Goal: Information Seeking & Learning: Learn about a topic

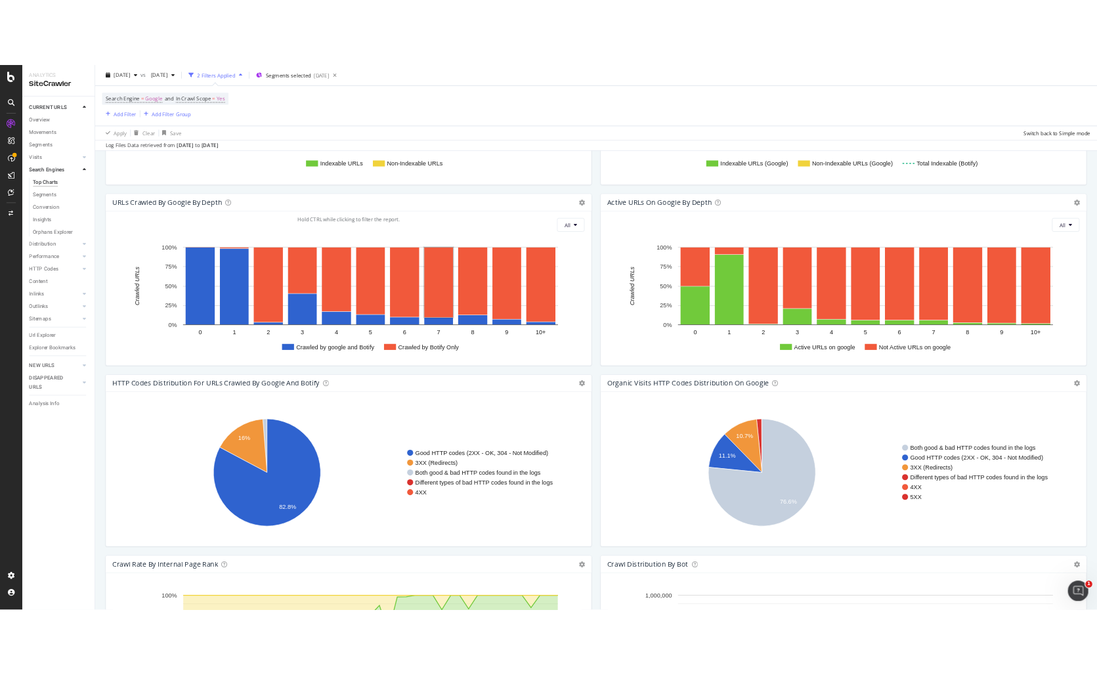
scroll to position [1243, 0]
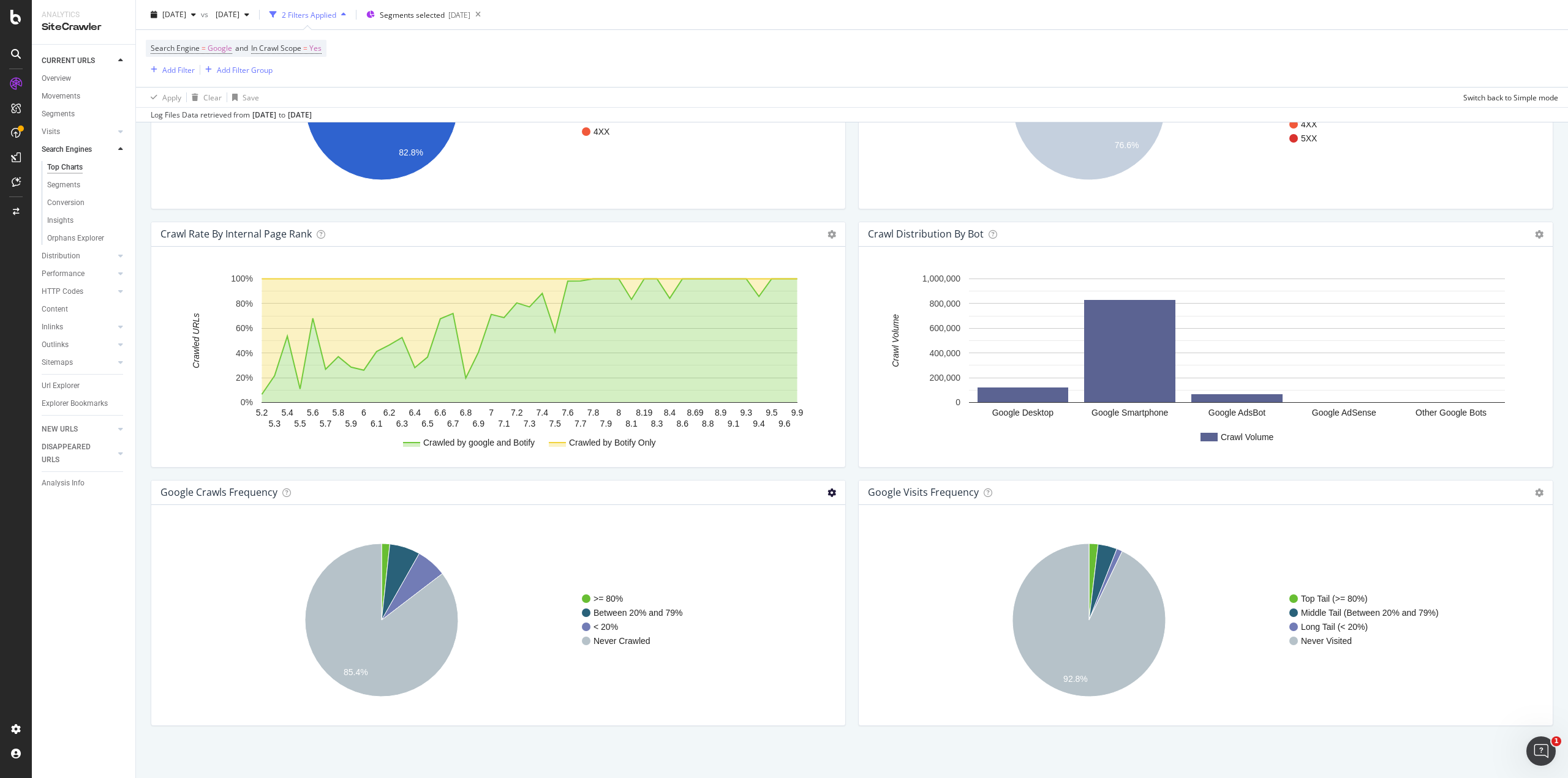
click at [830, 490] on icon at bounding box center [832, 493] width 8 height 8
click at [753, 534] on span "Table" at bounding box center [781, 536] width 128 height 17
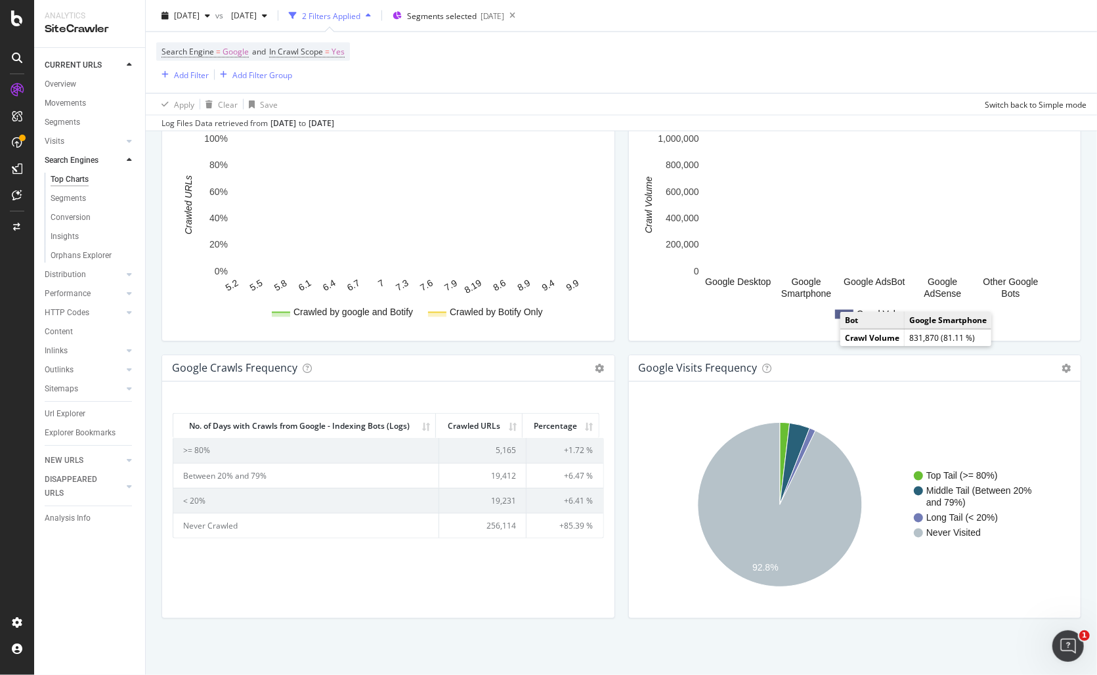
scroll to position [813, 0]
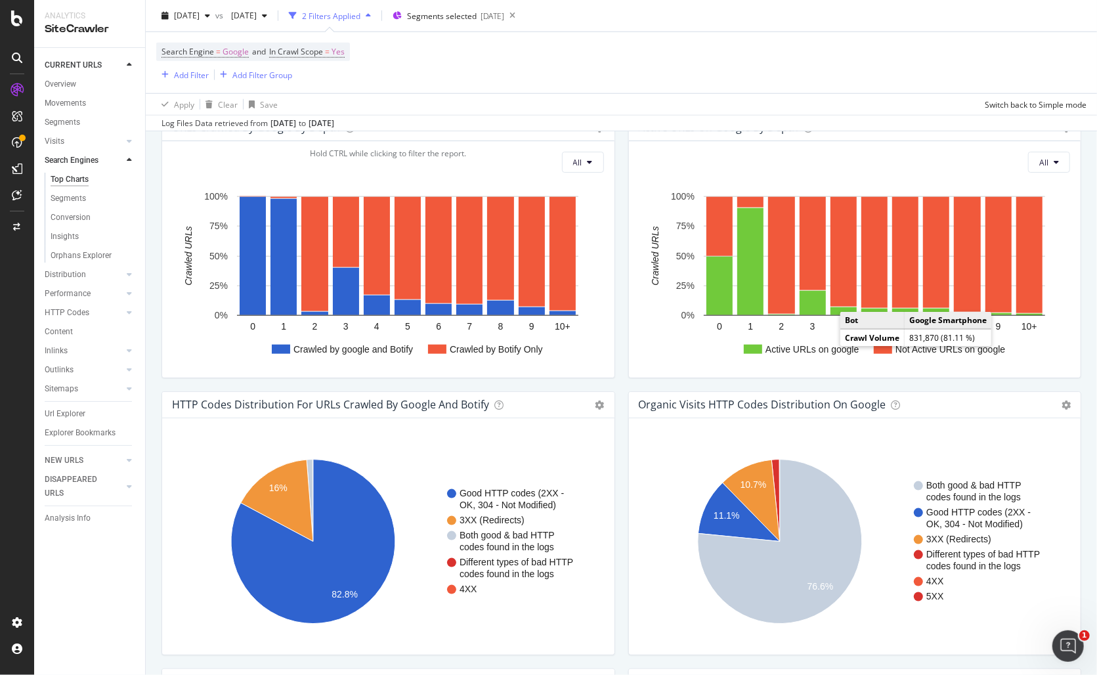
click at [788, 361] on rect "A chart." at bounding box center [852, 275] width 427 height 184
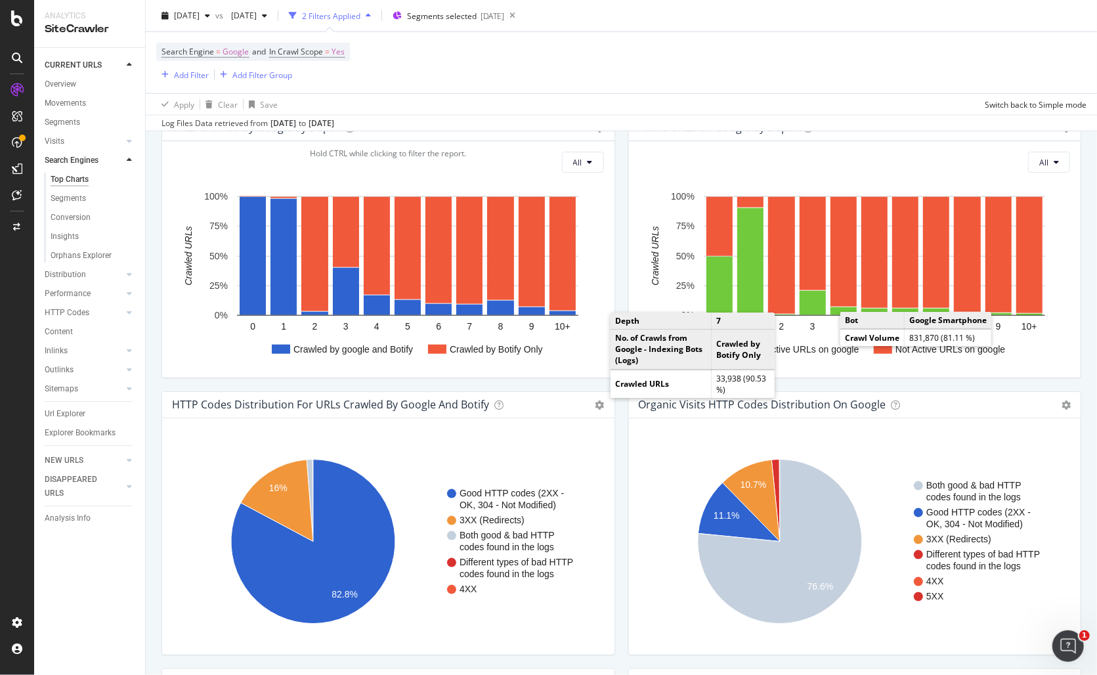
click at [797, 382] on div "Active URLs on google by depth Chart (by Value) Chart (by Percentage) Table Exp…" at bounding box center [855, 252] width 467 height 277
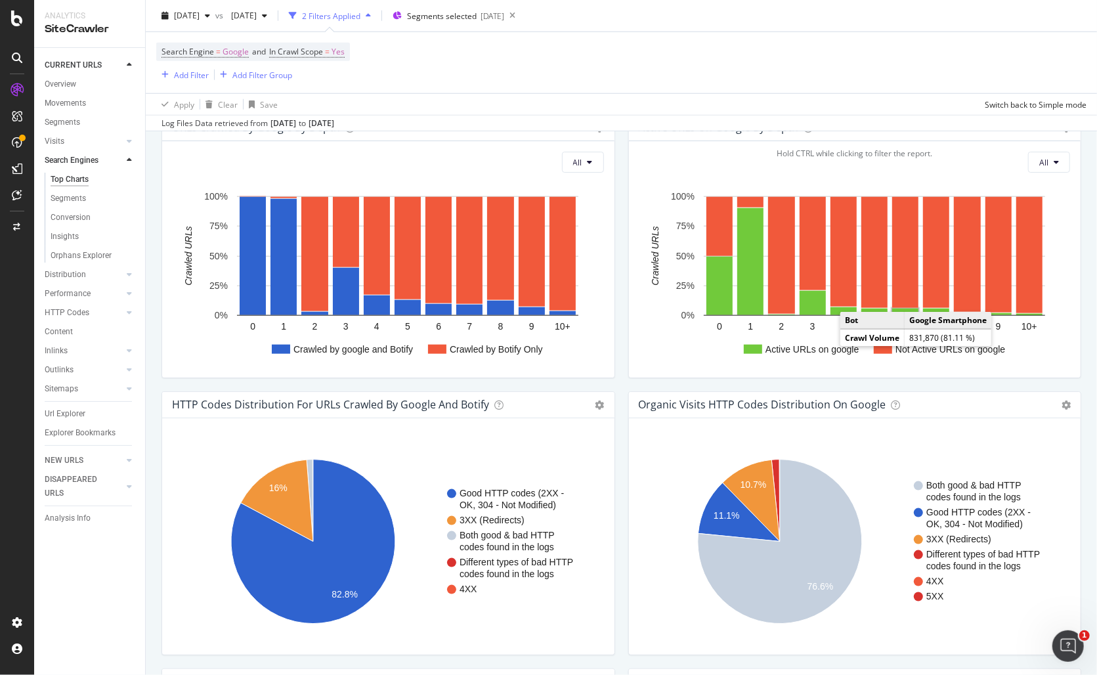
click at [882, 328] on td "Bot" at bounding box center [872, 320] width 64 height 17
click at [955, 318] on td "Google Smartphone" at bounding box center [947, 320] width 87 height 17
click at [1039, 158] on span "All" at bounding box center [1043, 162] width 9 height 11
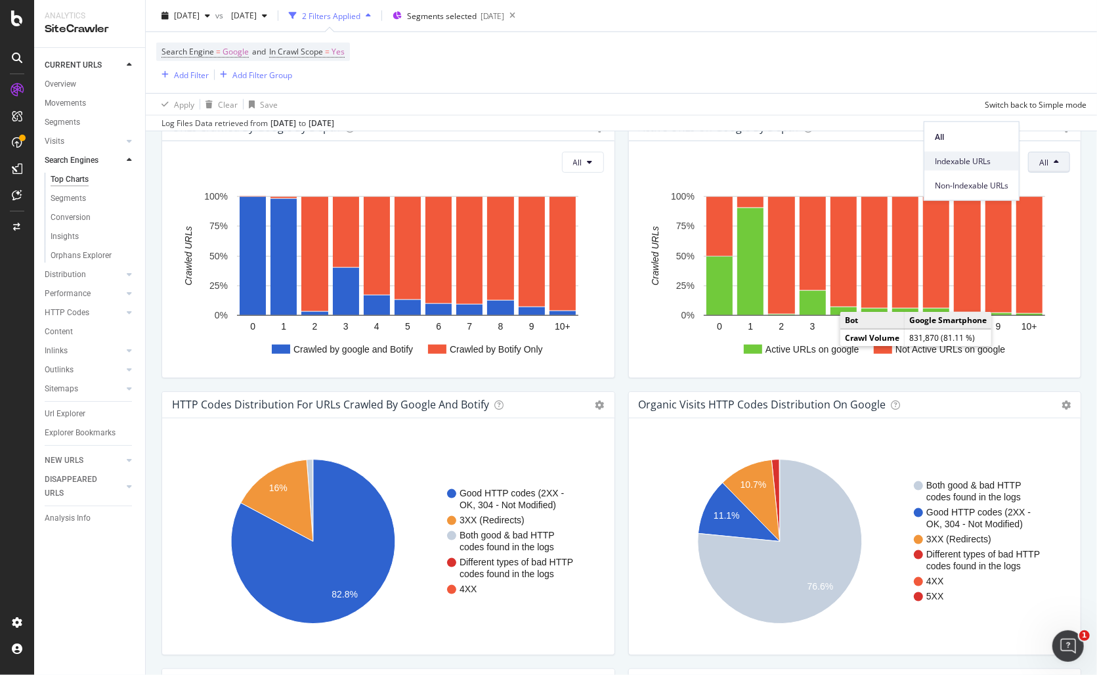
click at [962, 162] on span "Indexable URLs" at bounding box center [972, 161] width 74 height 12
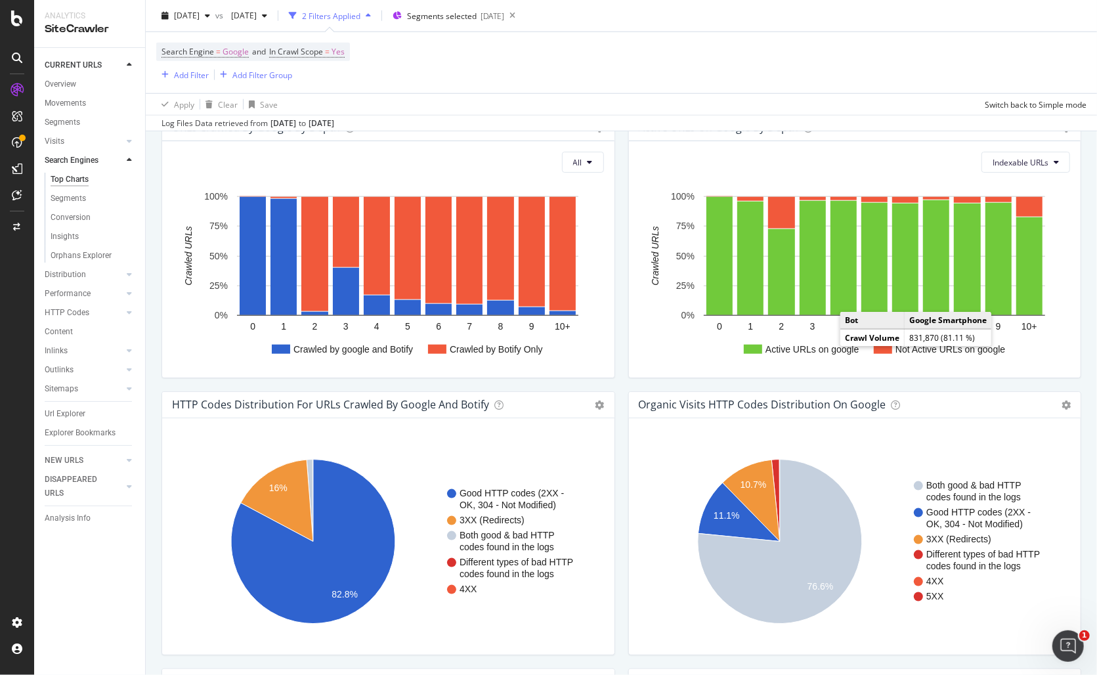
click at [1034, 152] on button "Indexable URLs" at bounding box center [1025, 162] width 89 height 21
click at [994, 184] on span "All" at bounding box center [1020, 186] width 74 height 12
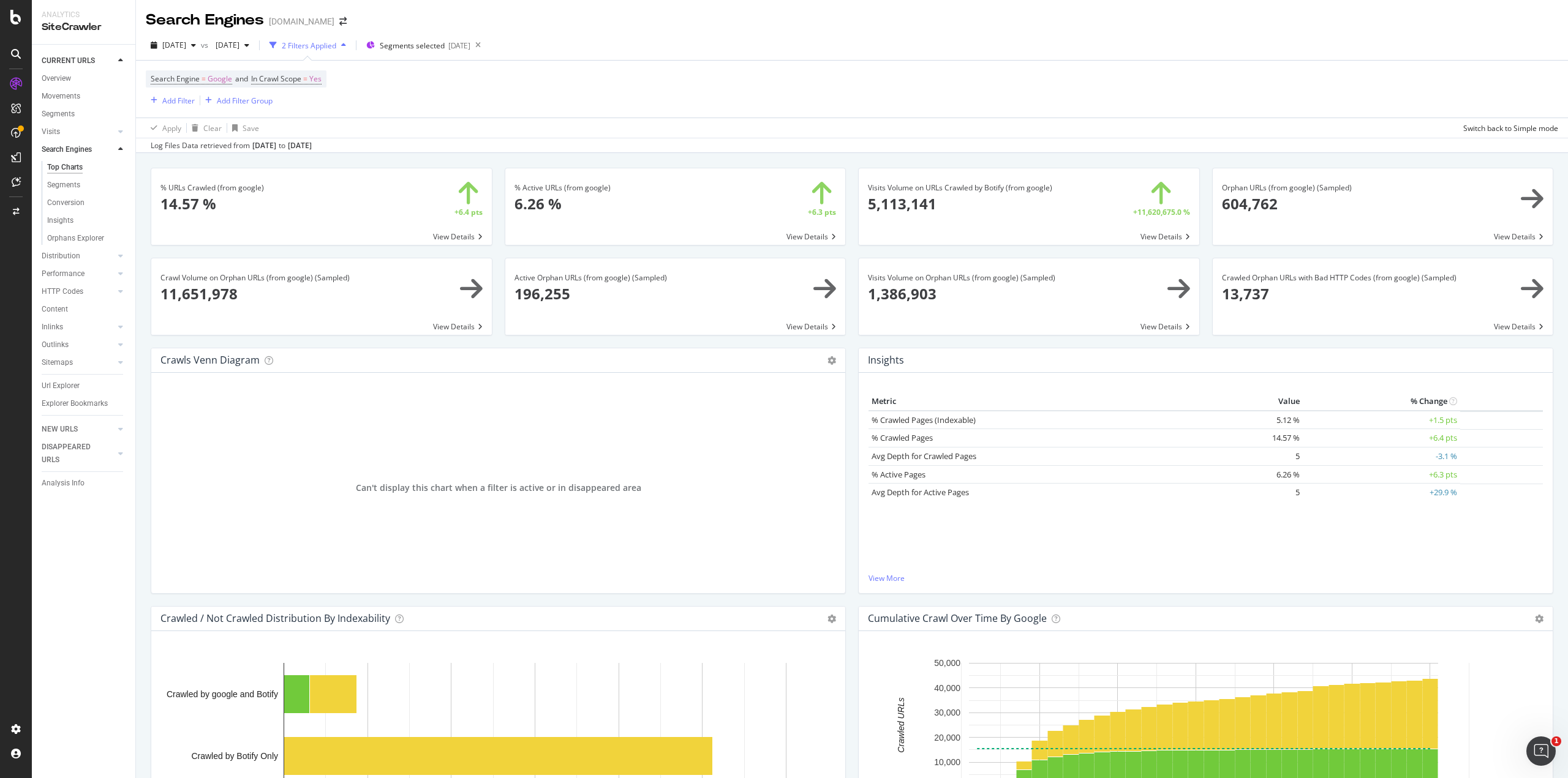
scroll to position [1160, 0]
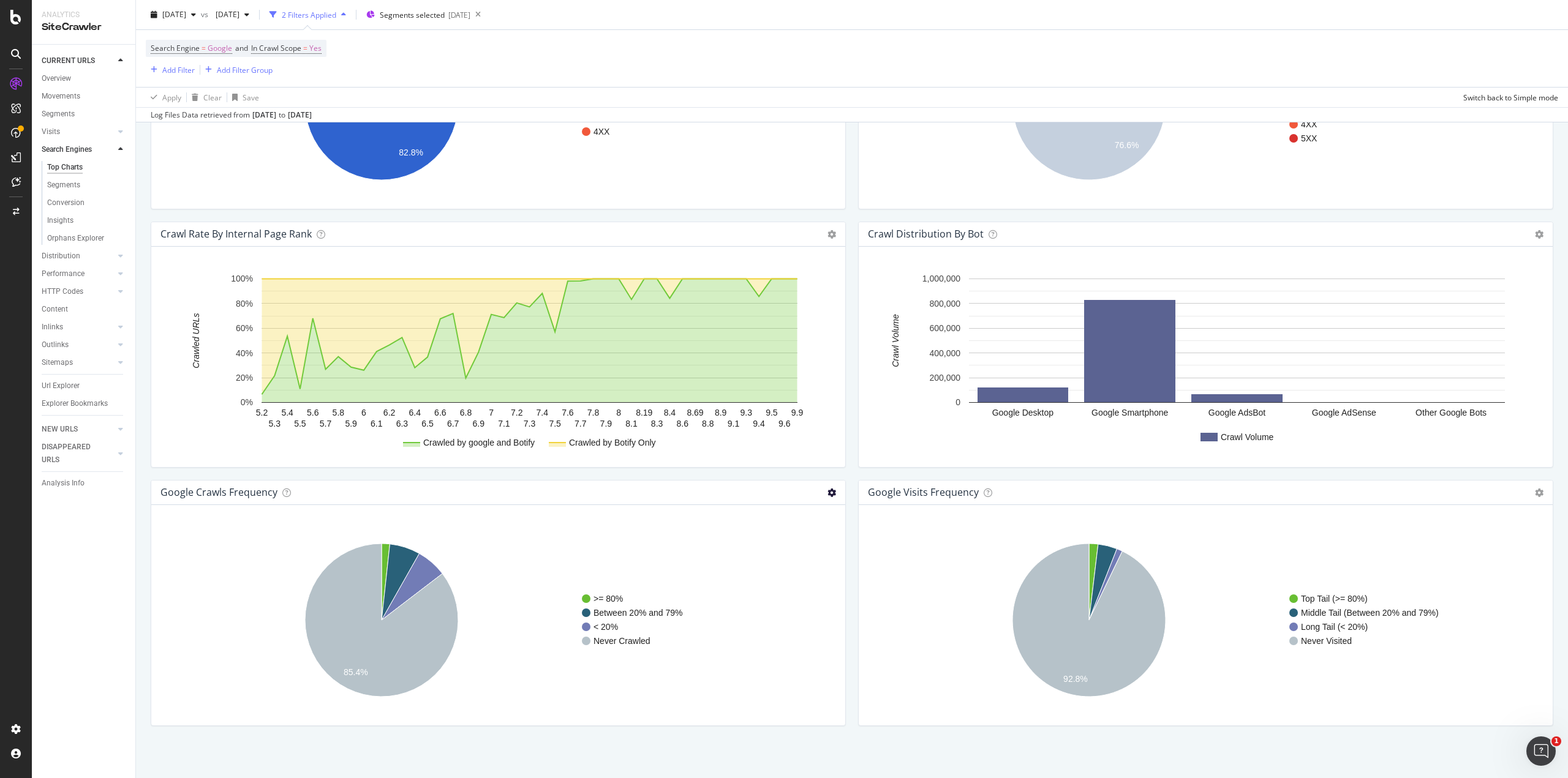
click at [830, 489] on icon at bounding box center [832, 493] width 8 height 8
click at [752, 531] on span "Table" at bounding box center [781, 536] width 128 height 17
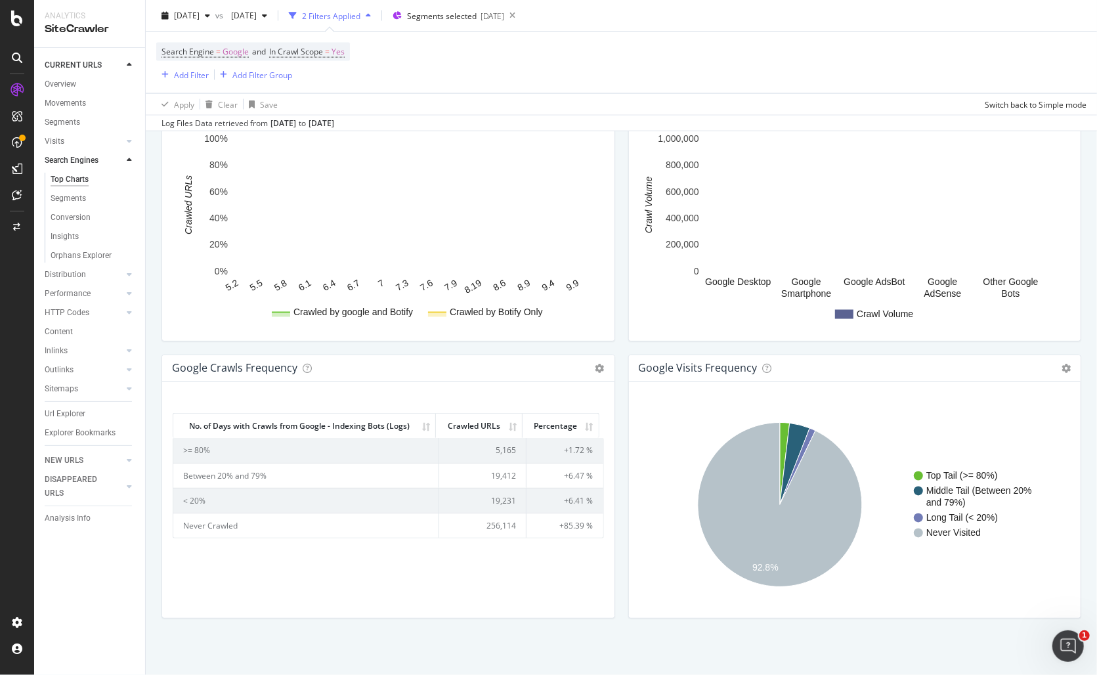
scroll to position [813, 0]
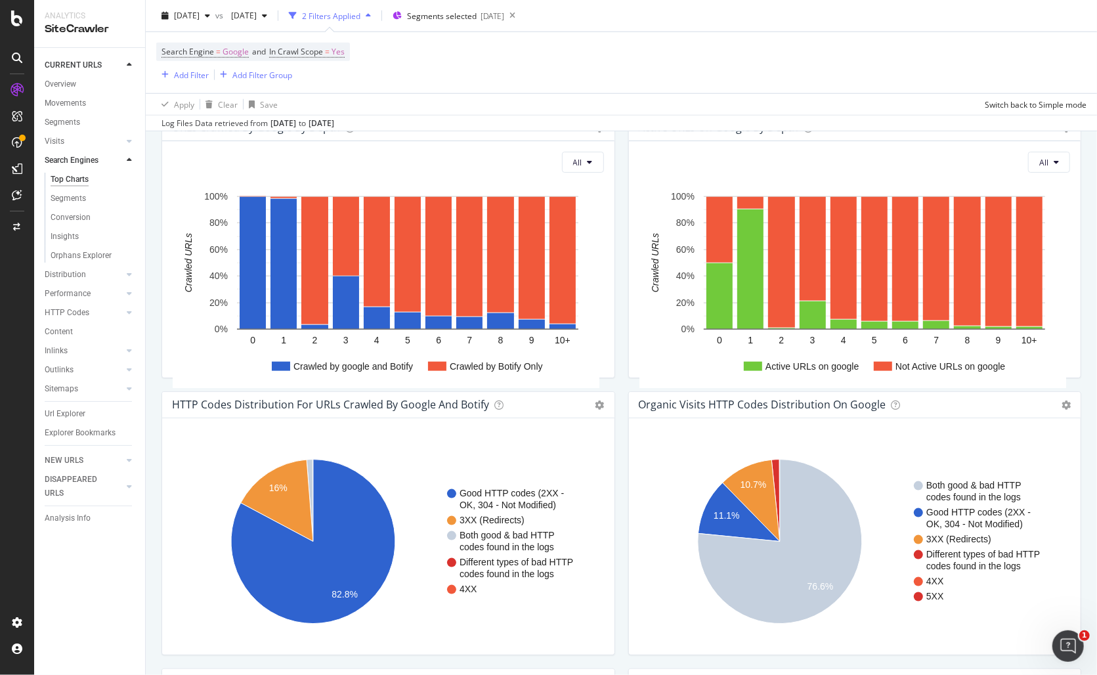
click at [790, 72] on div "Search Engine = Google and In Crawl Scope = Yes Add Filter Add Filter Group" at bounding box center [621, 62] width 930 height 61
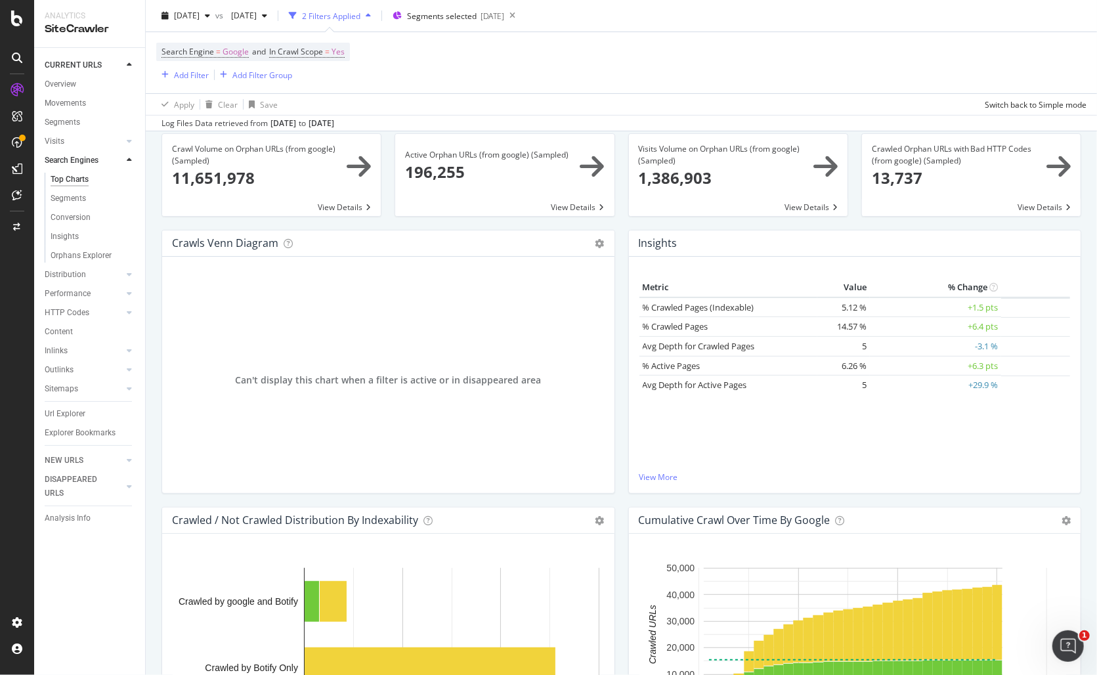
scroll to position [0, 0]
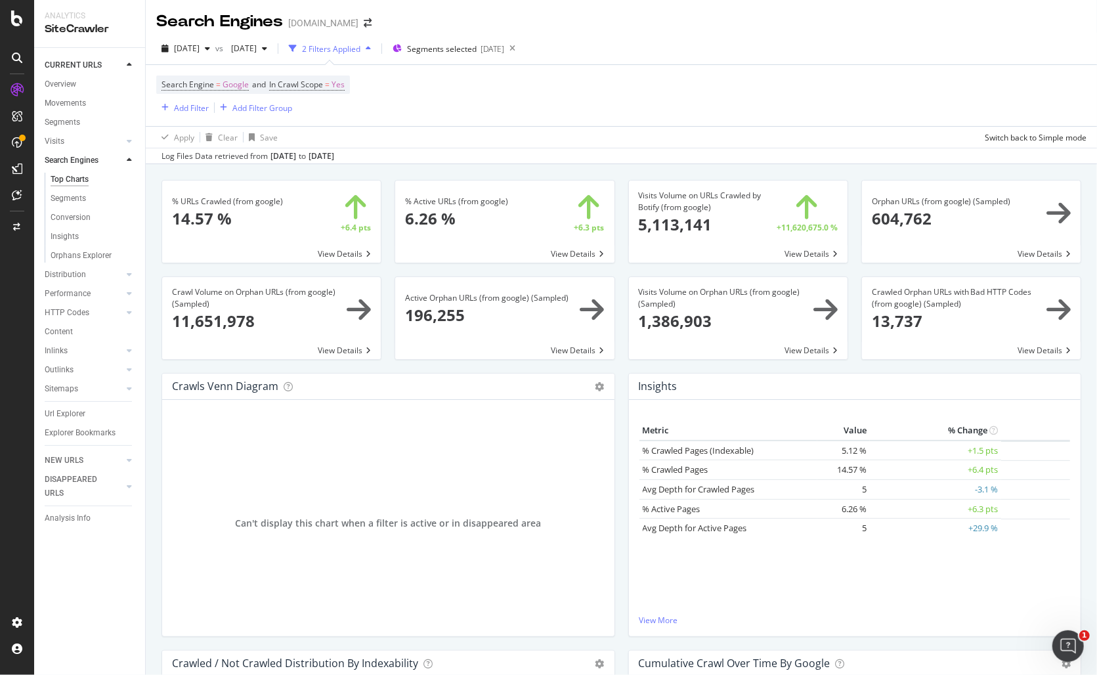
click at [648, 35] on div "[DATE] vs [DATE] 2 Filters Applied Segments selected [DATE] Search Engine = Goo…" at bounding box center [621, 98] width 951 height 131
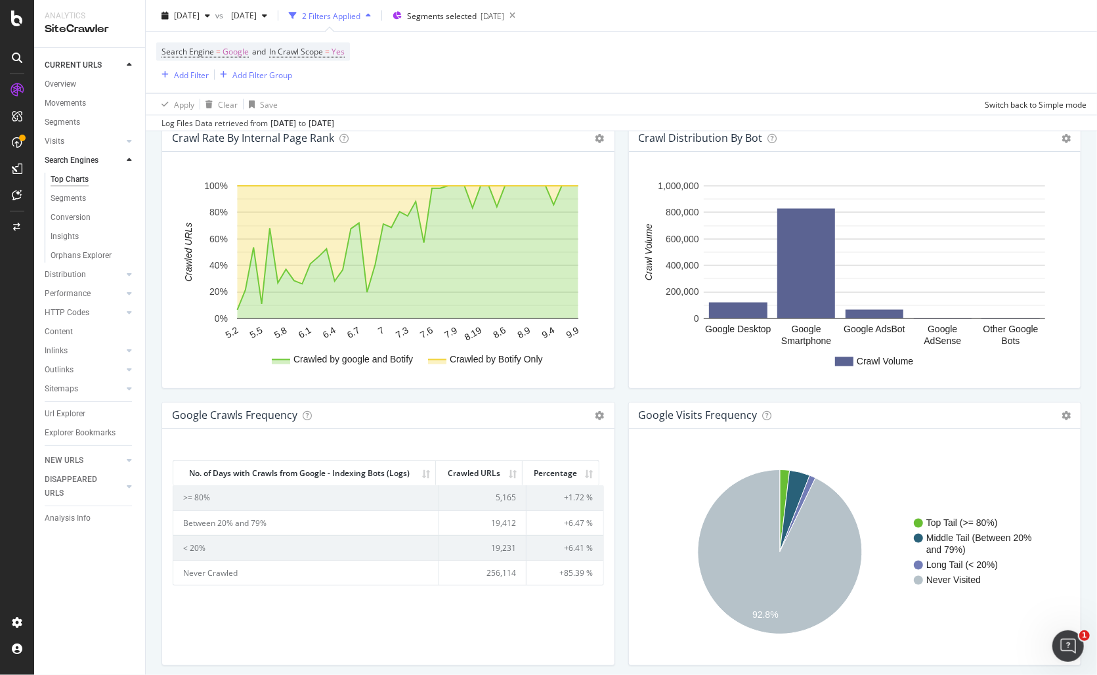
scroll to position [1403, 0]
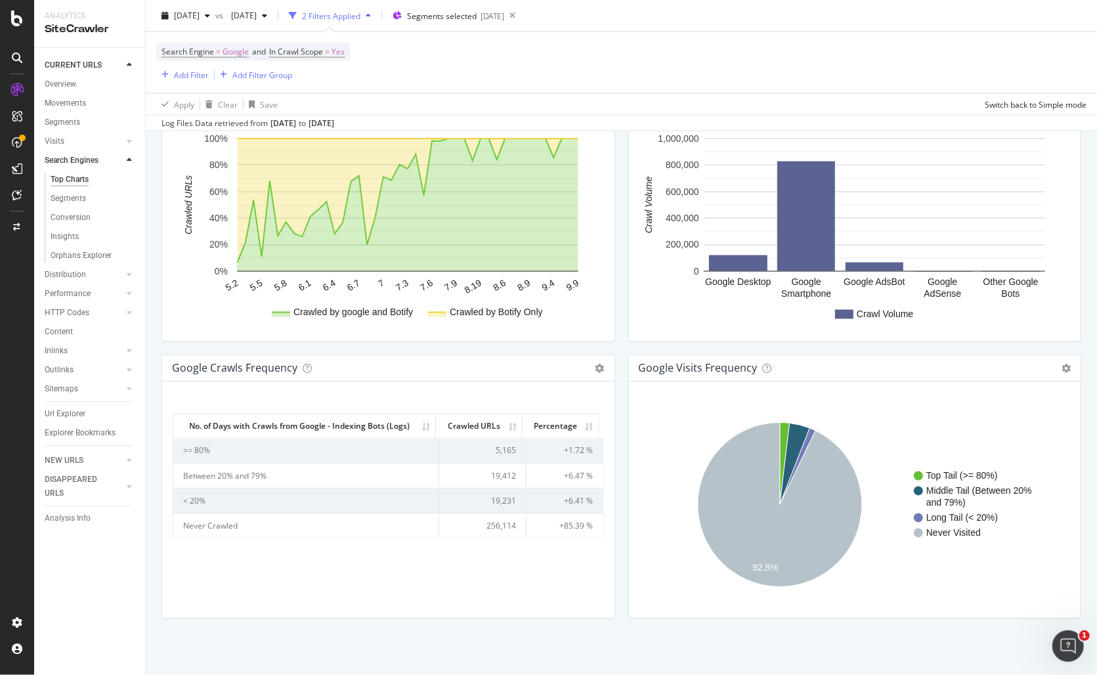
drag, startPoint x: 177, startPoint y: 418, endPoint x: 498, endPoint y: 430, distance: 320.5
click at [498, 430] on tr "No. of Days with Crawls from Google - Indexing Bots (Logs) Crawled URLs Percent…" at bounding box center [385, 425] width 425 height 24
drag, startPoint x: 590, startPoint y: 550, endPoint x: 160, endPoint y: 420, distance: 449.1
click at [160, 420] on div "google Crawls Frequency Chart (by Value) Table Expand Export as CSV Export as P…" at bounding box center [388, 492] width 467 height 277
copy thead "No. of Days with Crawls from Google - Indexing Bots (Logs) Crawled URLs Percent…"
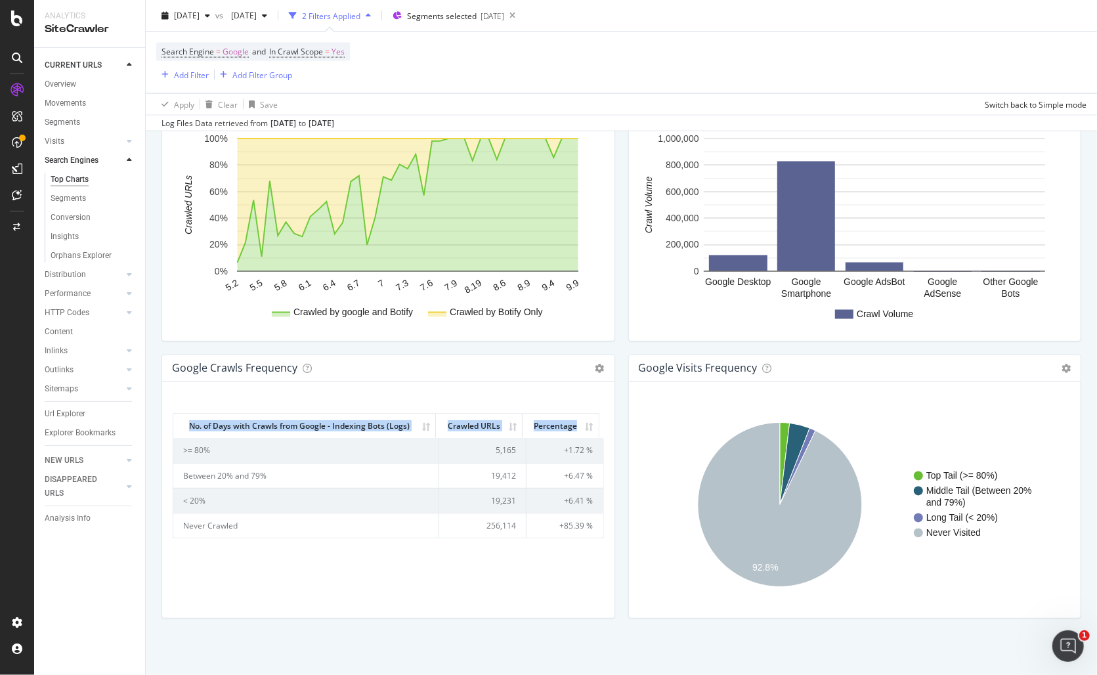
click at [508, 547] on div "No. of Days with Crawls from Google - Indexing Bots (Logs) Crawled URLs Percent…" at bounding box center [388, 504] width 431 height 205
drag, startPoint x: 591, startPoint y: 523, endPoint x: 182, endPoint y: 417, distance: 422.3
click at [182, 417] on div "No. of Days with Crawls from Google - Indexing Bots (Logs) Crawled URLs Percent…" at bounding box center [388, 473] width 431 height 129
copy div "No. of Days with Crawls from Google - Indexing Bots (Logs) Crawled URLs Percent…"
click at [399, 581] on div "No. of Days with Crawls from Google - Indexing Bots (Logs) Crawled URLs Percent…" at bounding box center [388, 504] width 431 height 205
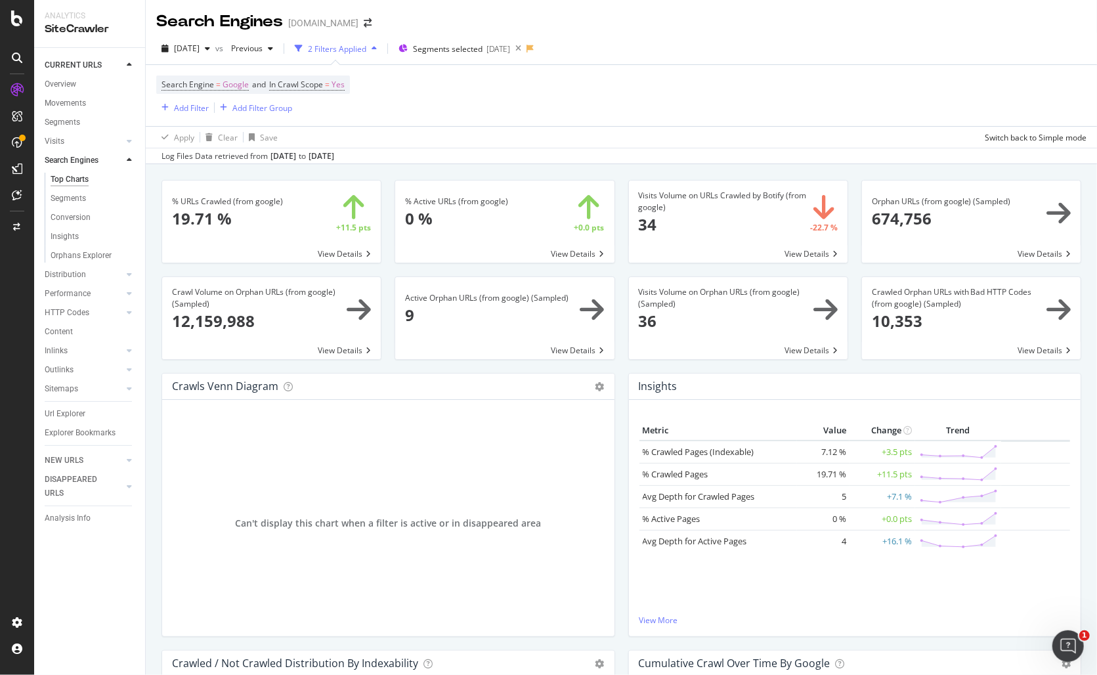
click at [585, 141] on div "Apply Clear Save Switch back to Simple mode" at bounding box center [621, 137] width 951 height 22
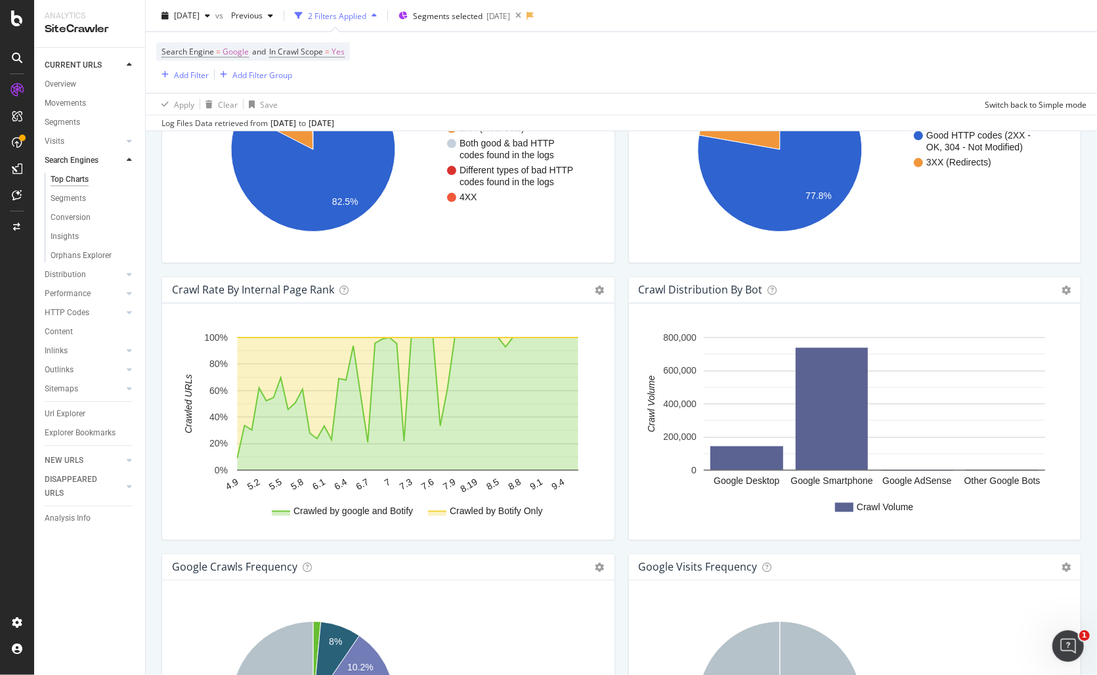
scroll to position [1403, 0]
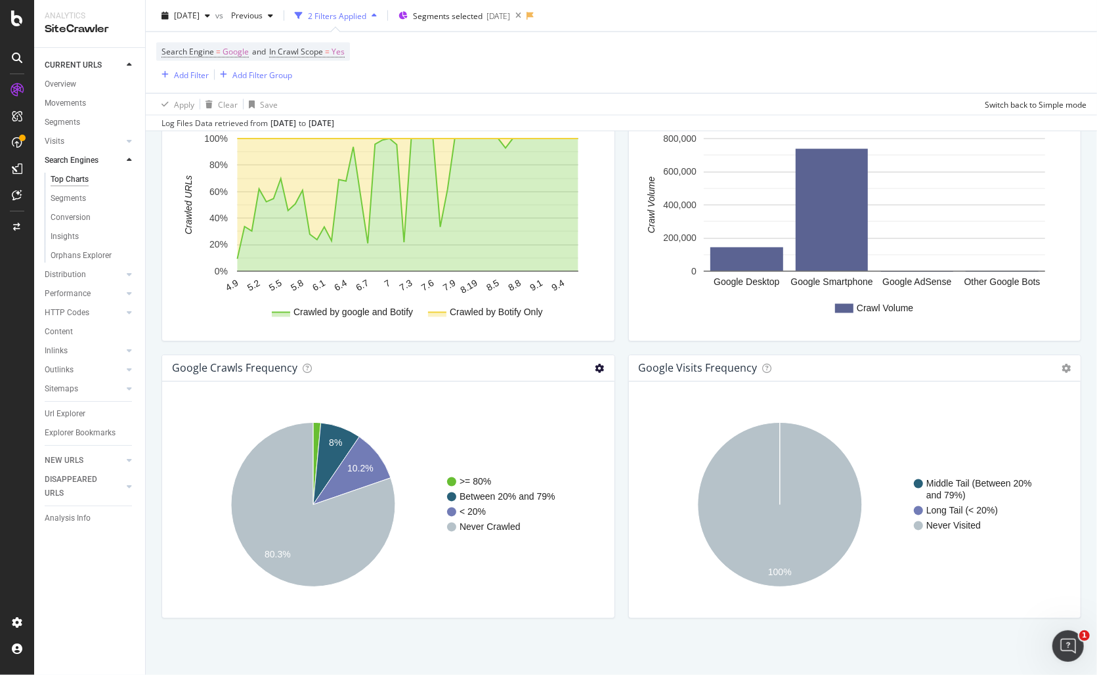
click at [595, 364] on icon at bounding box center [599, 368] width 9 height 9
click at [519, 410] on span "Table" at bounding box center [546, 415] width 137 height 18
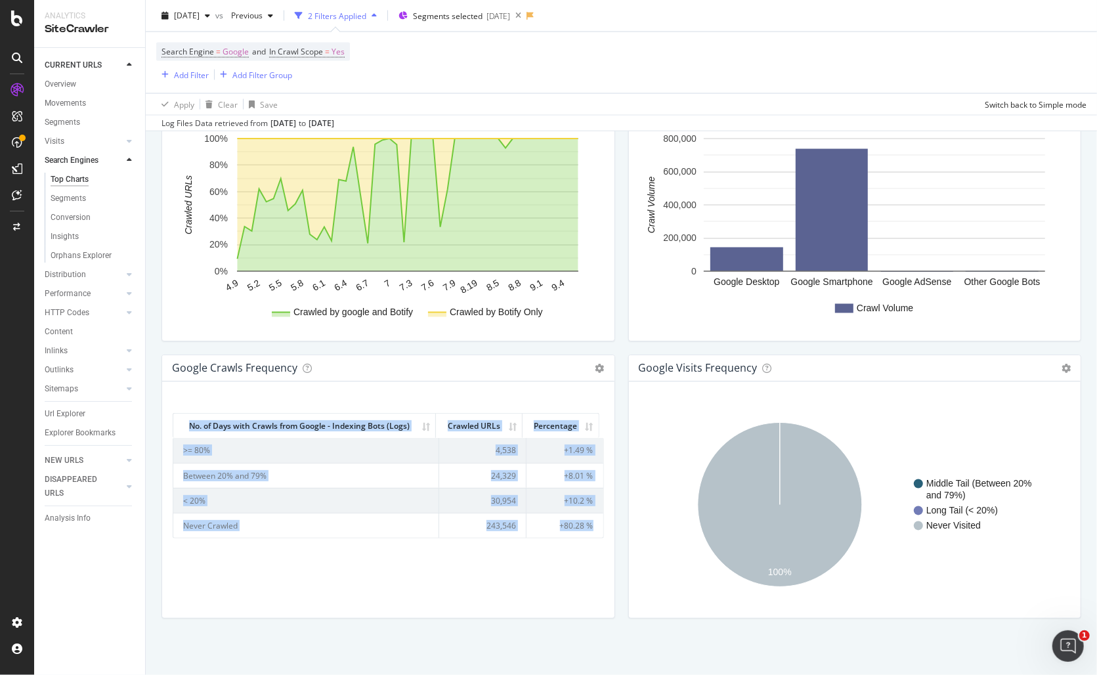
drag, startPoint x: 591, startPoint y: 527, endPoint x: 179, endPoint y: 426, distance: 425.0
click at [179, 426] on div "No. of Days with Crawls from Google - Indexing Bots (Logs) Crawled URLs Percent…" at bounding box center [388, 473] width 431 height 129
copy div "No. of Days with Crawls from Google - Indexing Bots (Logs) Crawled URLs Percent…"
